Goal: Ask a question

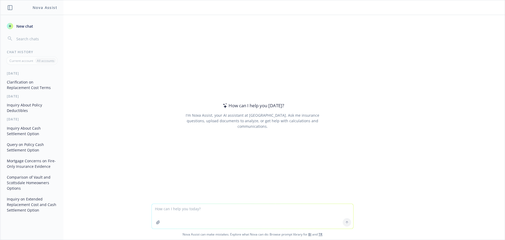
click at [157, 224] on button "button" at bounding box center [158, 222] width 8 height 8
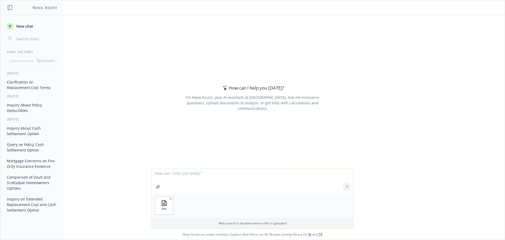
click at [176, 177] on textarea at bounding box center [253, 180] width 202 height 25
type textarea "what is the replacement cost amount"
